Goal: Find specific page/section: Find specific page/section

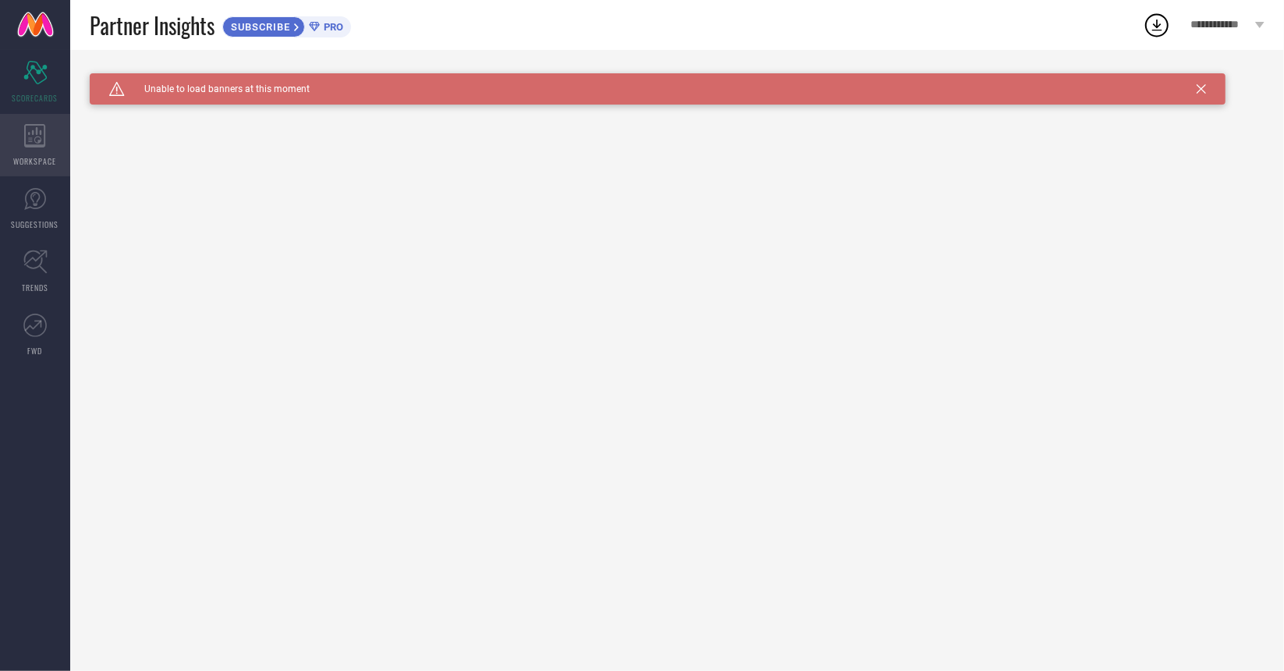
click at [27, 144] on icon at bounding box center [35, 135] width 22 height 23
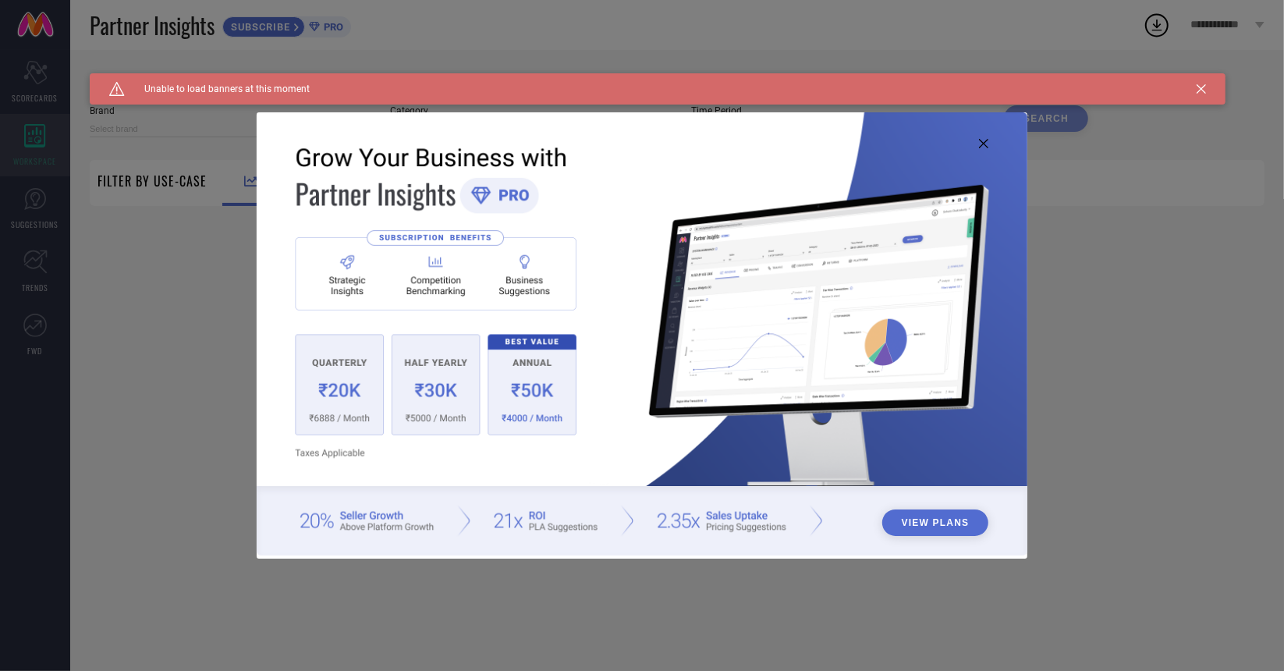
type input "1 STOP FASHION"
type input "All"
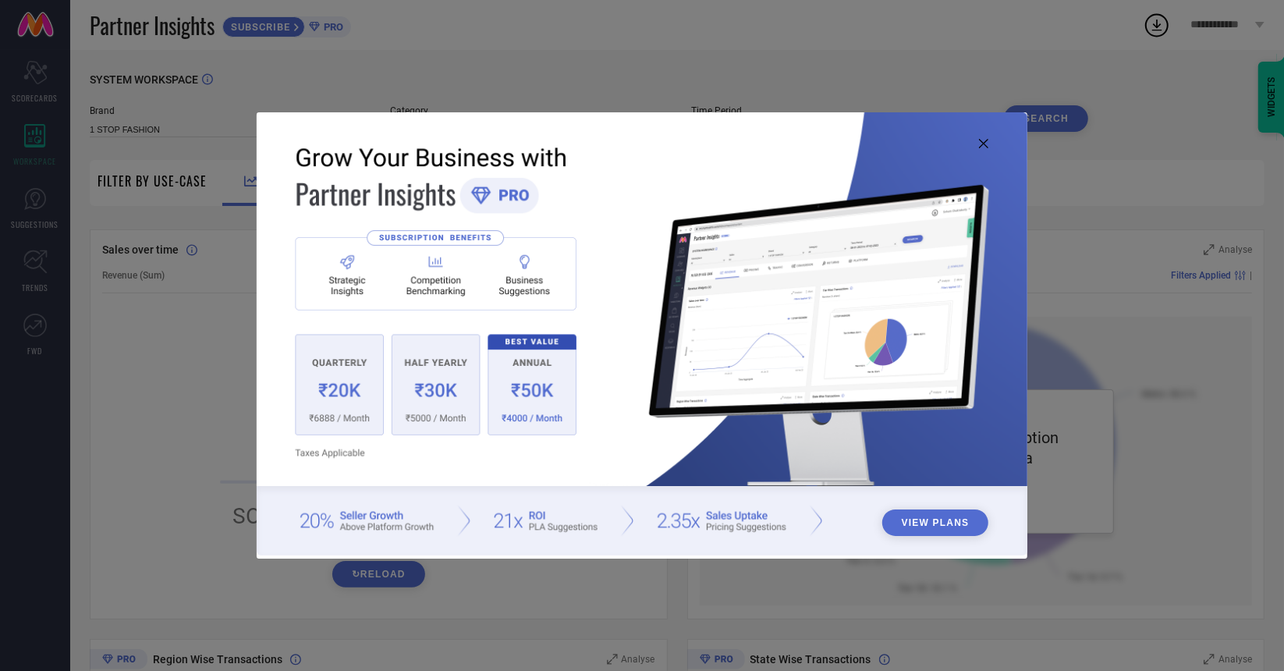
click at [982, 145] on icon at bounding box center [983, 143] width 9 height 9
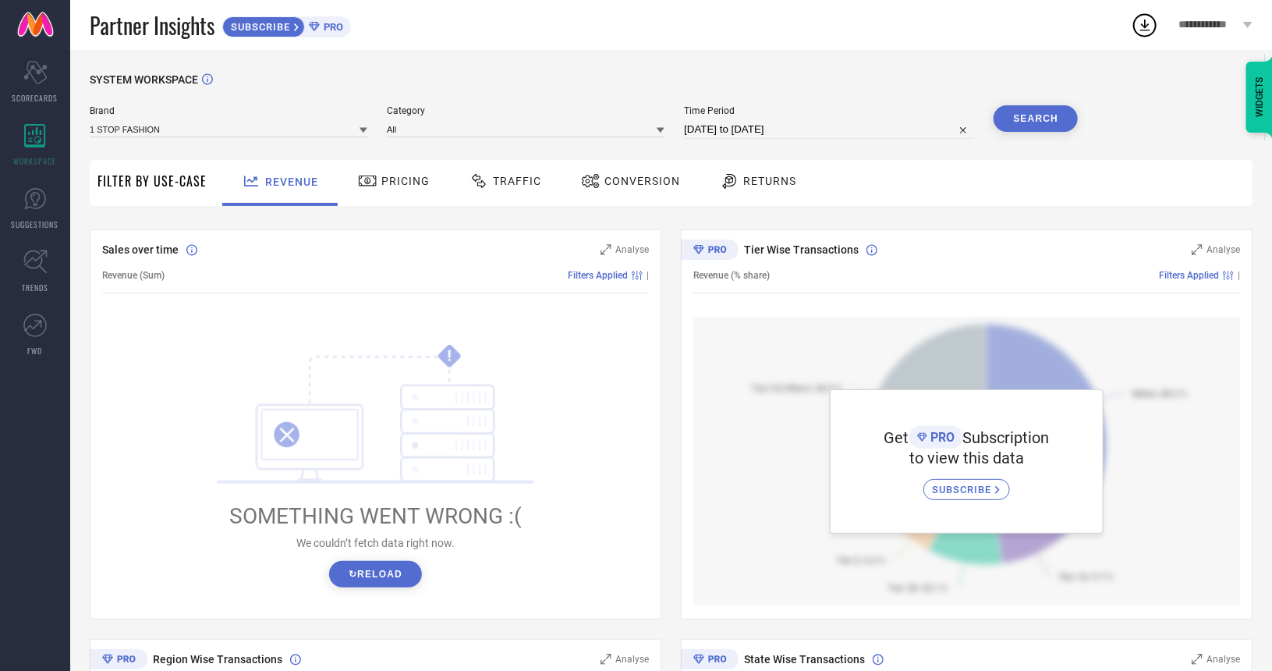
click at [299, 25] on icon at bounding box center [296, 27] width 5 height 8
